Goal: Find contact information: Find contact information

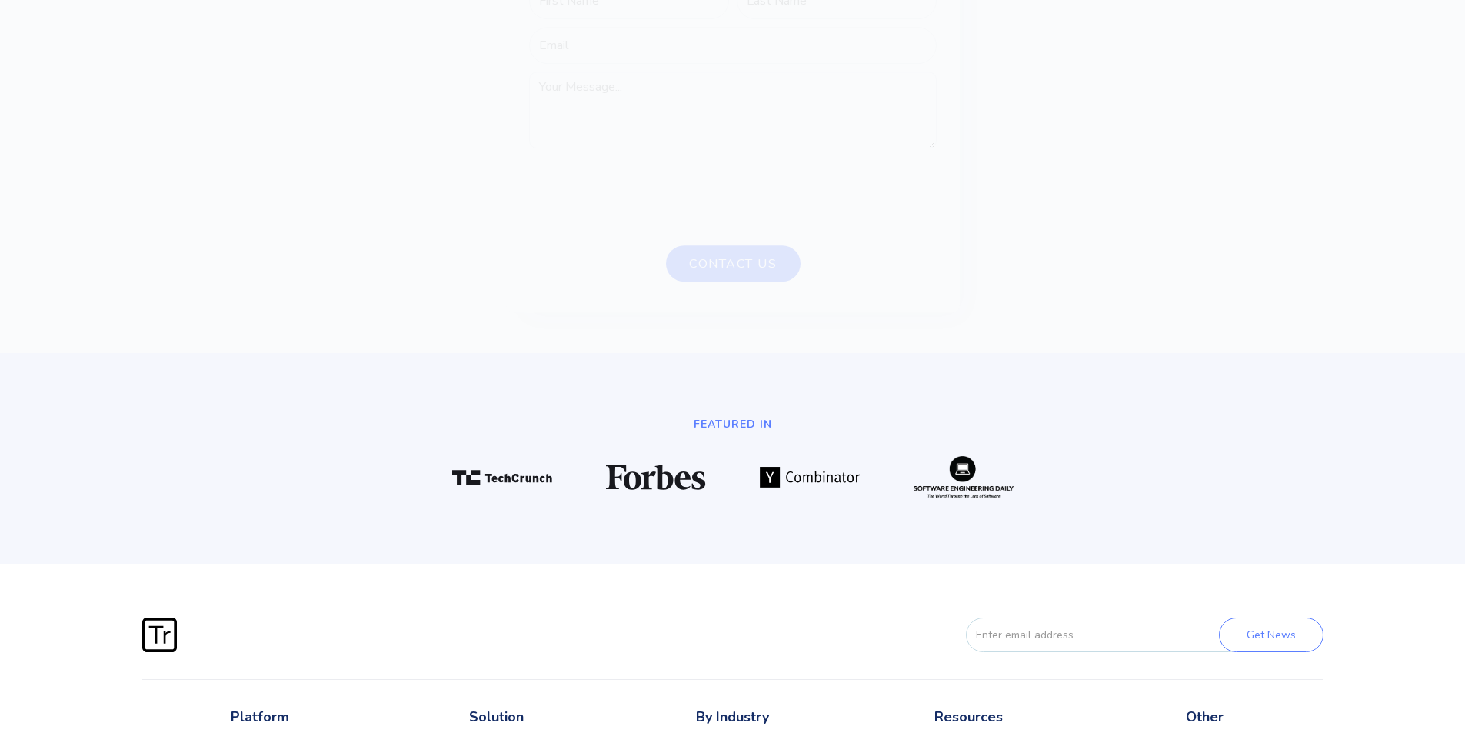
scroll to position [4292, 0]
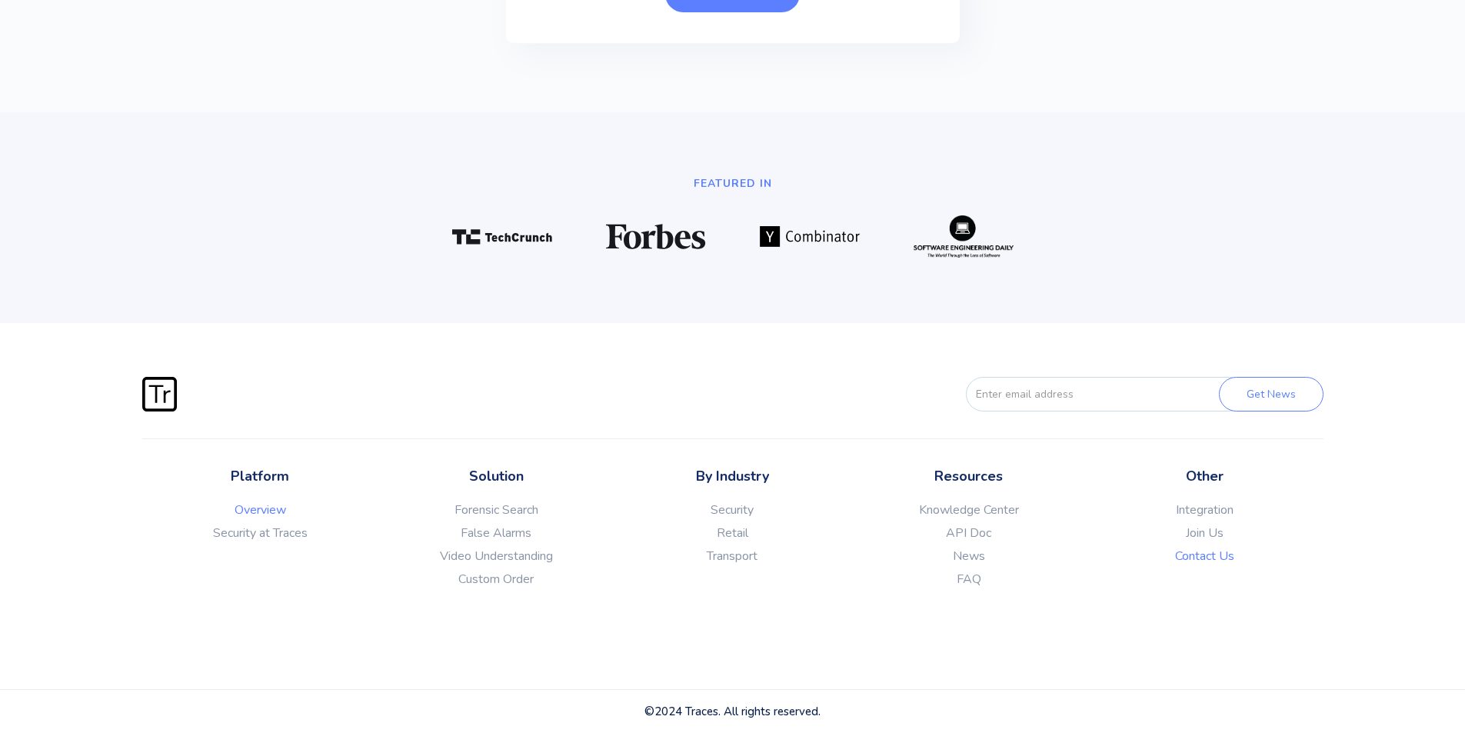
click at [1220, 558] on link "Contact Us" at bounding box center [1205, 555] width 236 height 15
